Goal: Check status: Check status

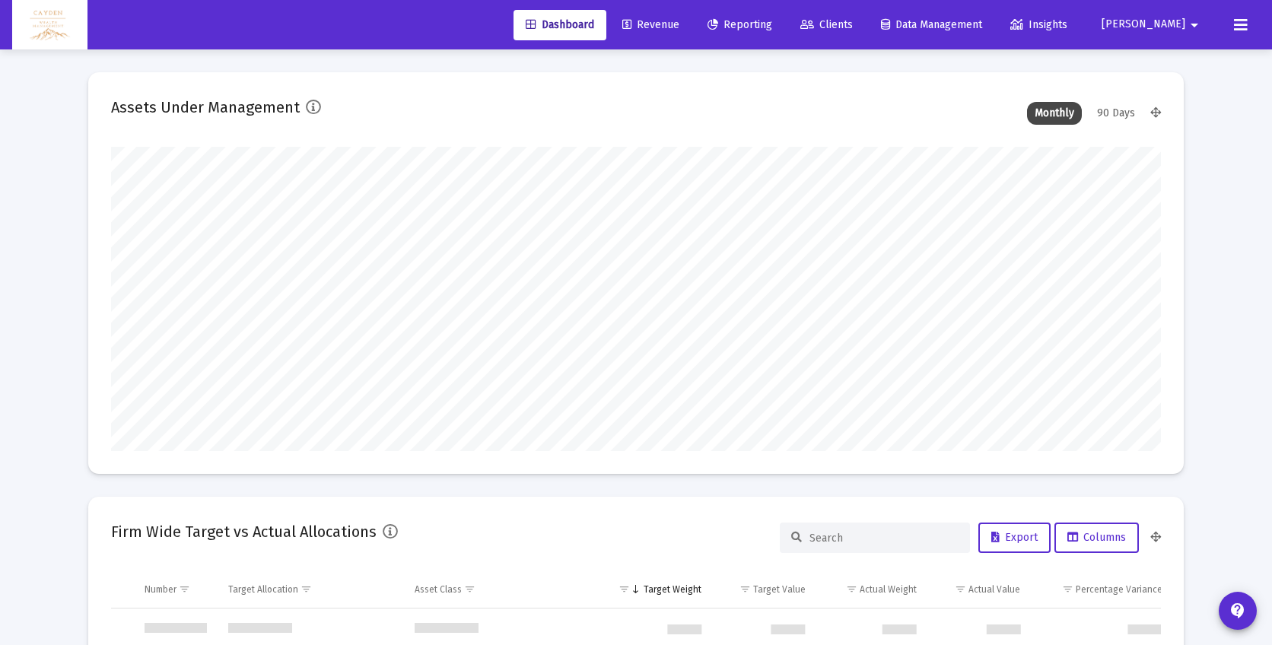
scroll to position [731, 0]
type input "5280-01-01"
type input "[DATE]"
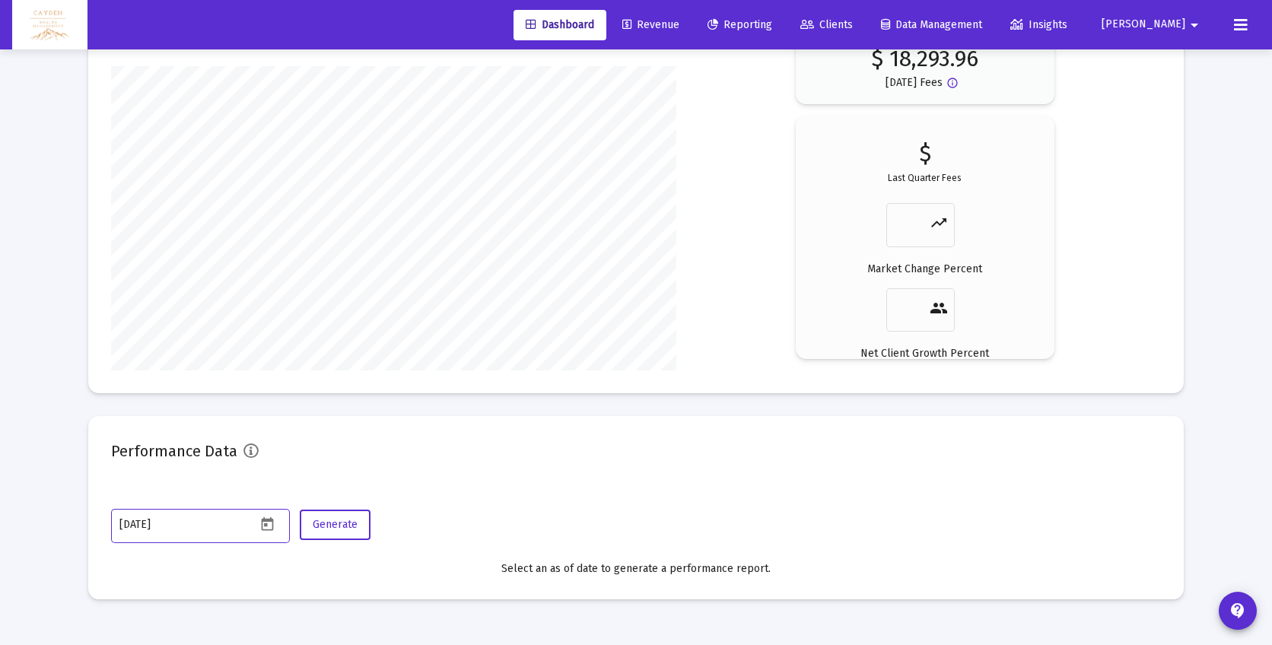
scroll to position [304, 491]
click at [772, 21] on span "Reporting" at bounding box center [740, 24] width 65 height 13
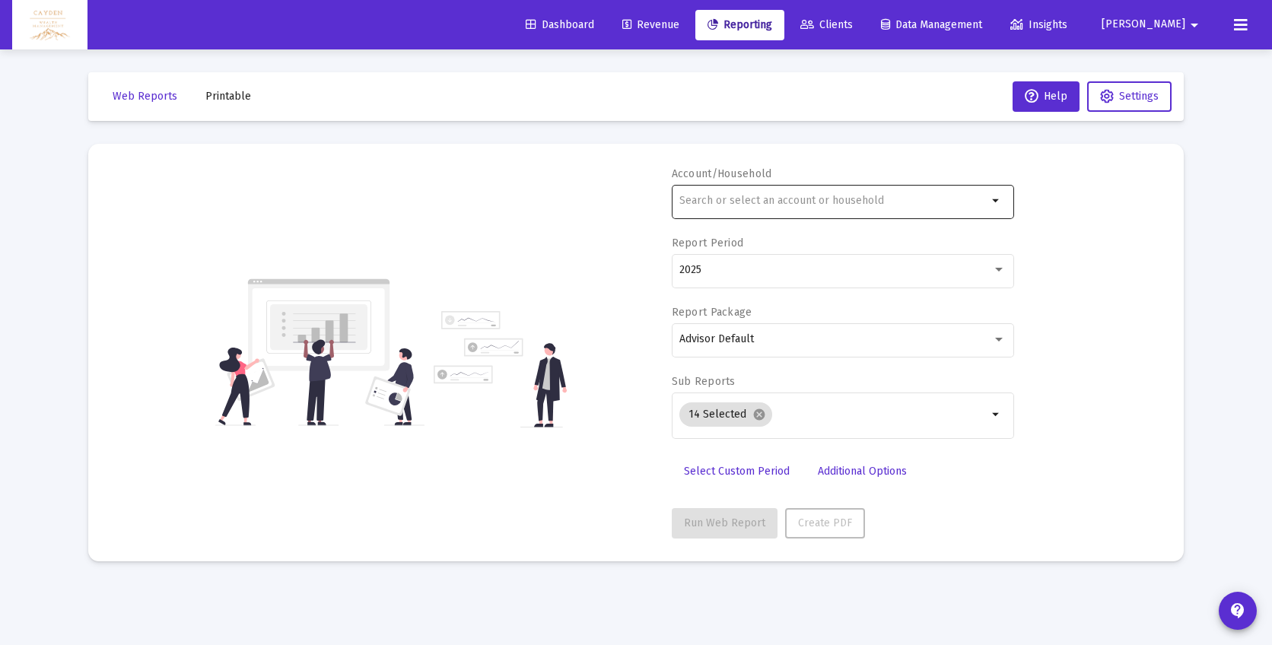
click at [772, 208] on div at bounding box center [834, 200] width 308 height 37
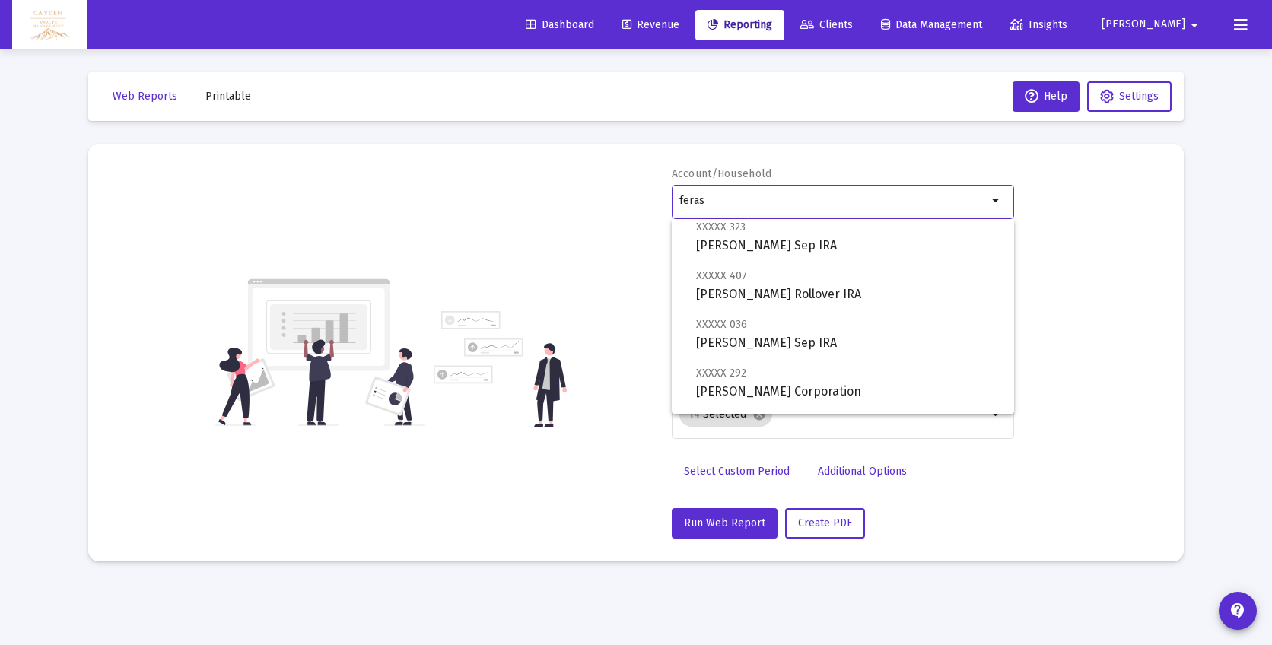
scroll to position [304, 0]
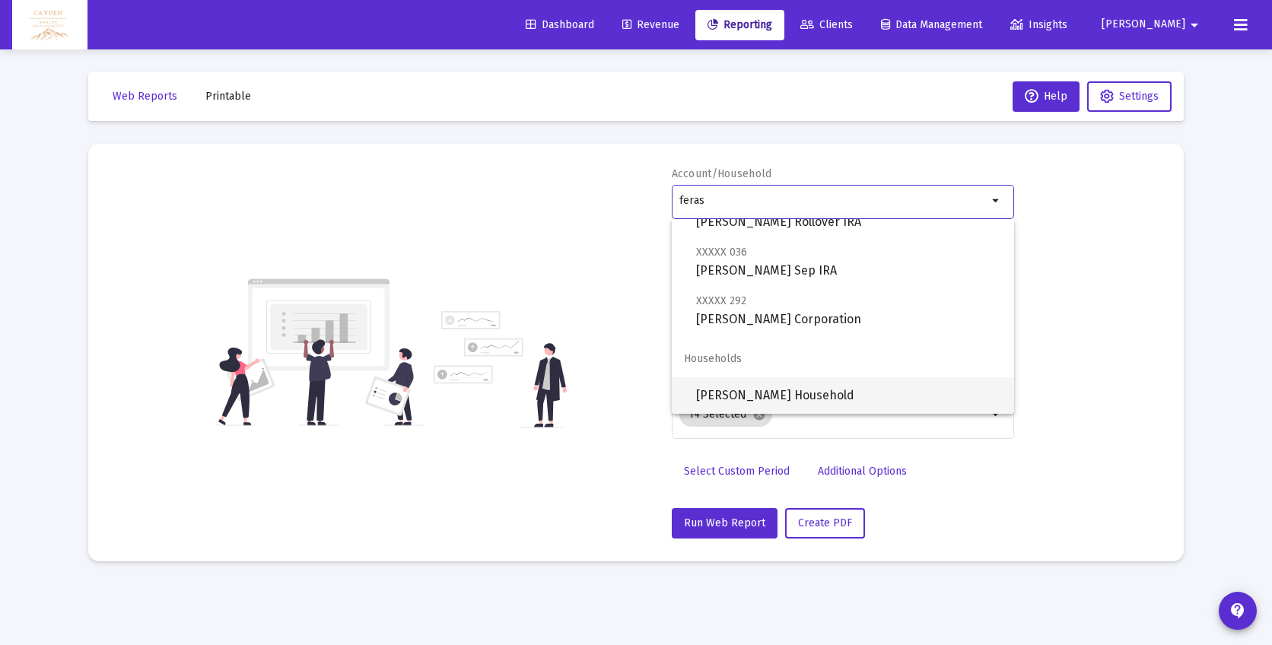
click at [758, 402] on span "[PERSON_NAME] Household" at bounding box center [849, 395] width 306 height 37
type input "[PERSON_NAME] Household"
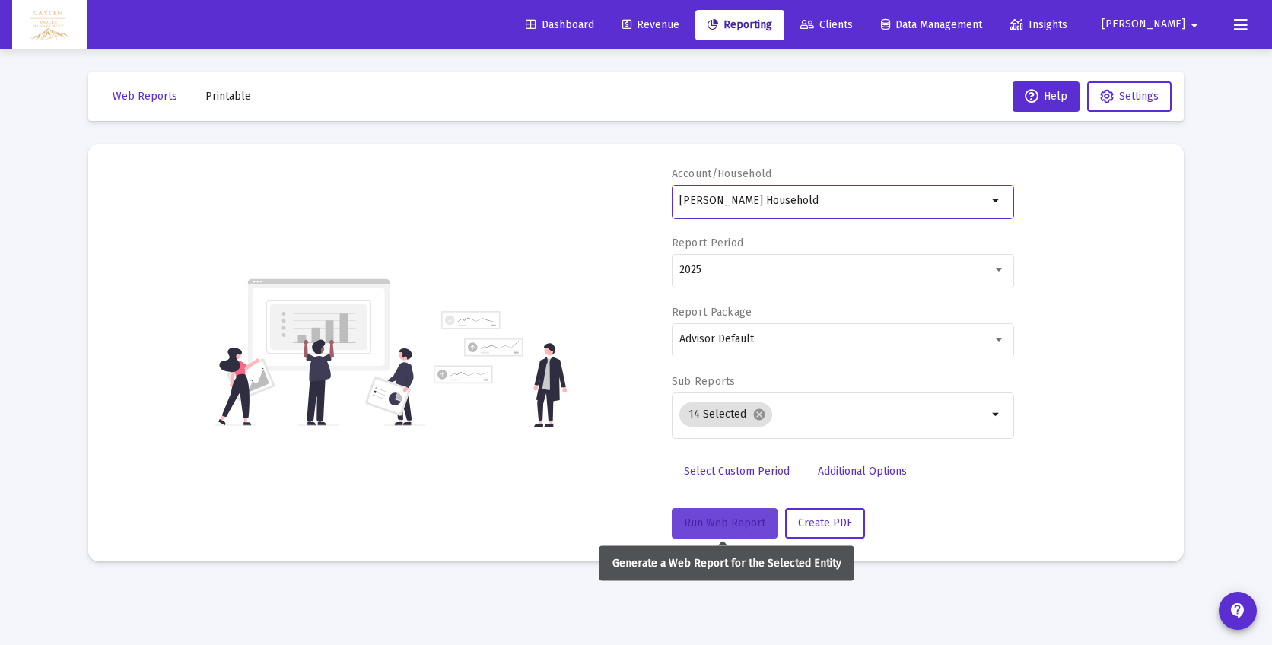
click at [721, 516] on button "Run Web Report" at bounding box center [725, 523] width 106 height 30
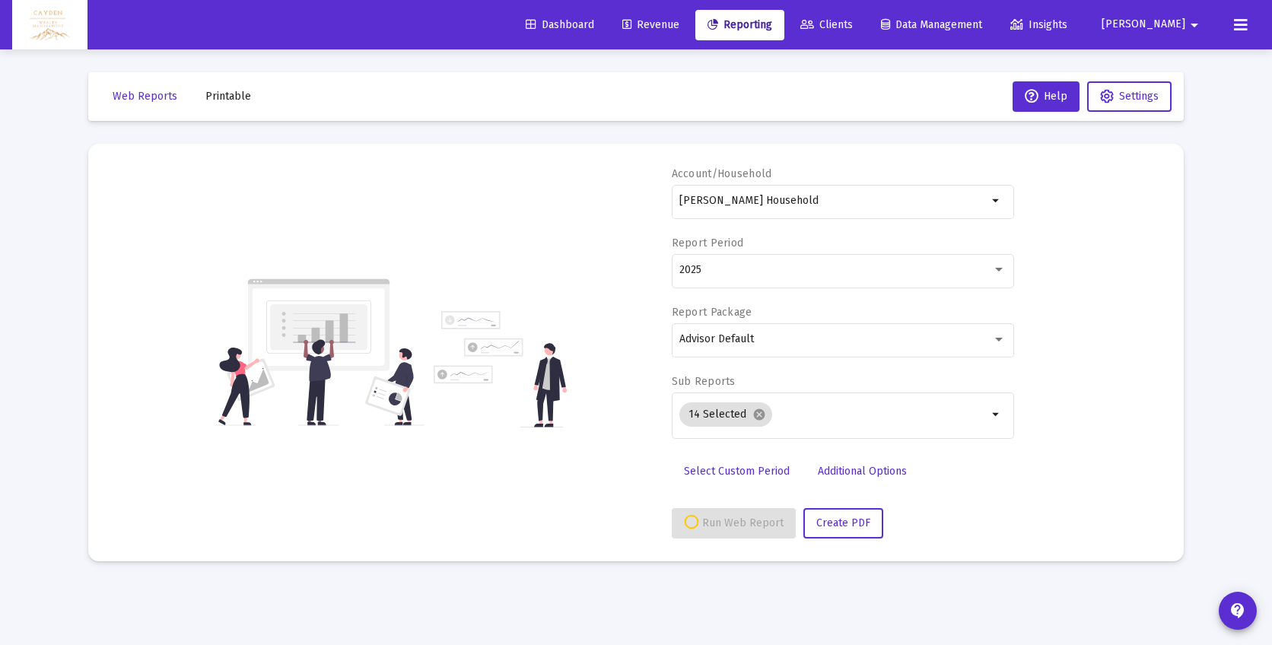
select select "View all"
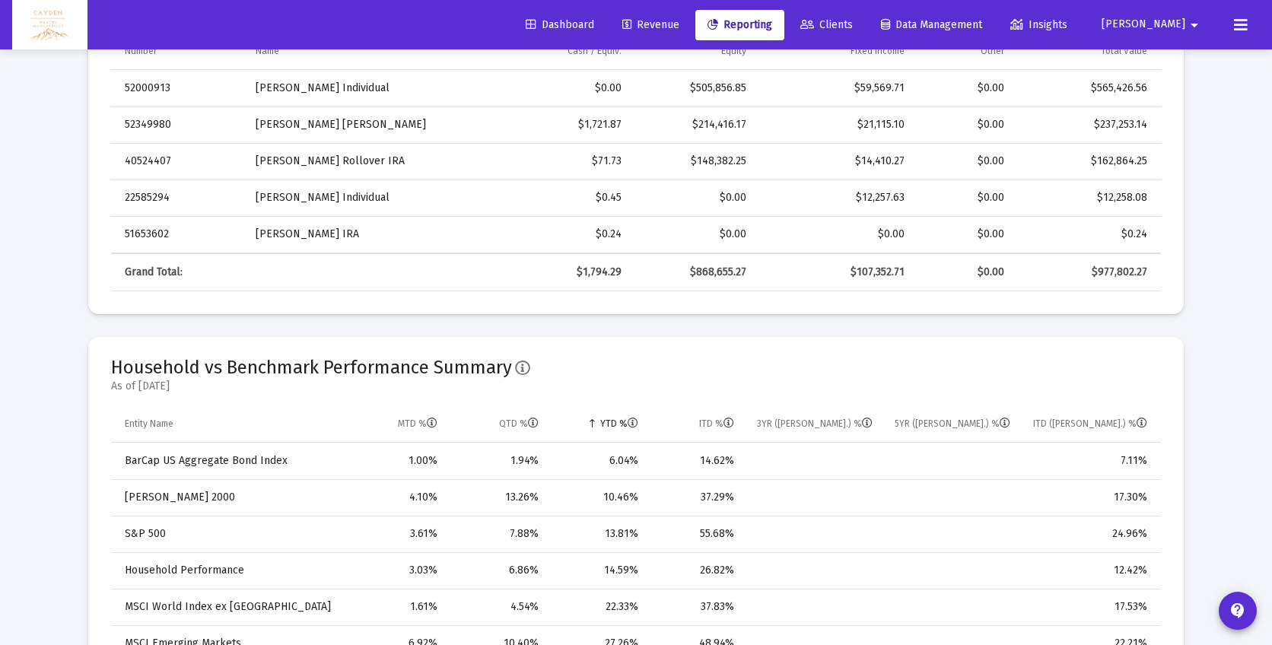
scroll to position [797, 0]
